Goal: Task Accomplishment & Management: Complete application form

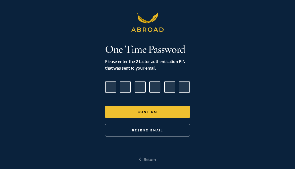
click at [112, 88] on input "Please enter verification code. Digit 1" at bounding box center [110, 87] width 11 height 11
paste input "1"
type input "8"
type input "5"
type input "0"
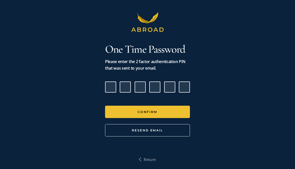
type input "8"
type input "9"
type input "1"
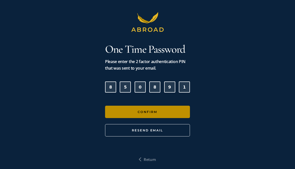
click at [137, 111] on button "Confirm" at bounding box center [147, 112] width 85 height 12
